Goal: Task Accomplishment & Management: Manage account settings

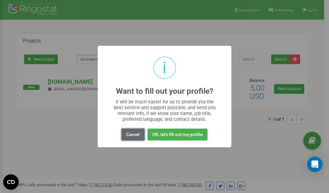
click at [134, 134] on button "Cancel" at bounding box center [133, 134] width 23 height 12
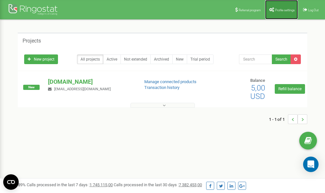
click at [278, 8] on link "Profile settings" at bounding box center [281, 9] width 33 height 19
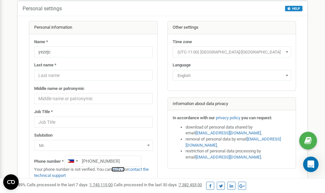
click at [119, 169] on link "verify it" at bounding box center [117, 169] width 13 height 5
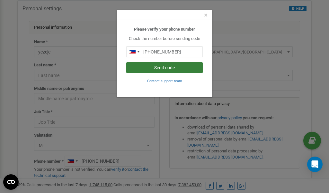
click at [162, 67] on button "Send code" at bounding box center [164, 67] width 77 height 11
